Goal: Check status

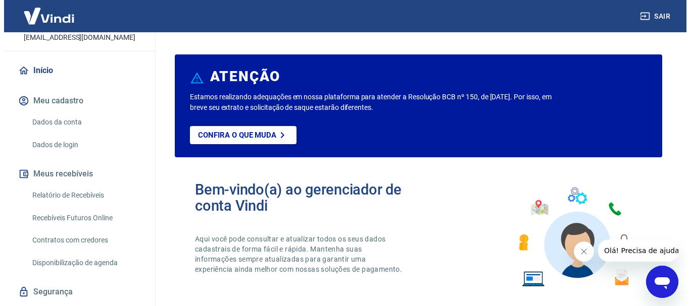
scroll to position [94, 0]
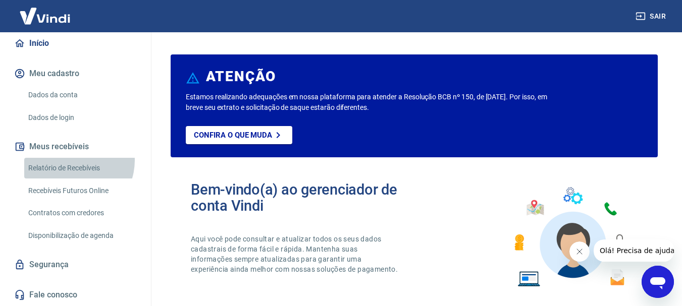
click at [72, 161] on link "Relatório de Recebíveis" at bounding box center [81, 168] width 115 height 21
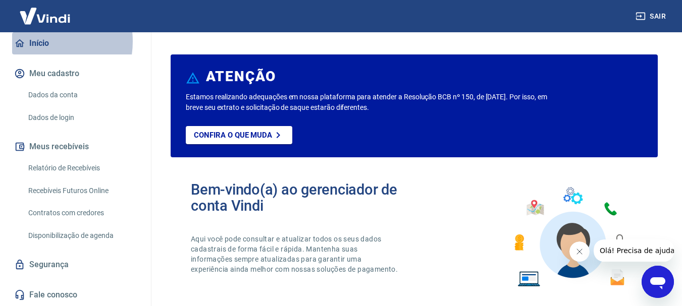
click at [39, 41] on link "Início" at bounding box center [75, 43] width 127 height 22
